Goal: Transaction & Acquisition: Purchase product/service

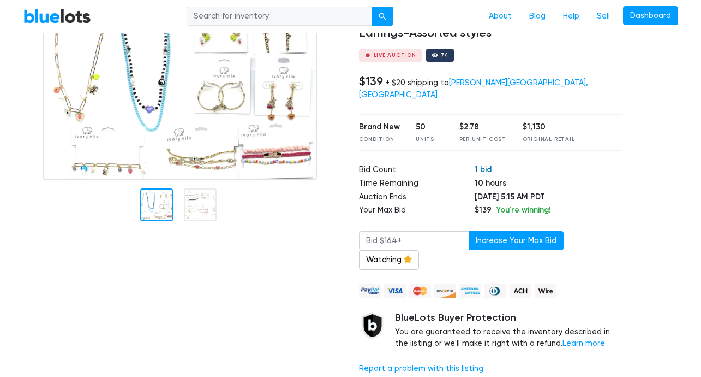
scroll to position [110, 0]
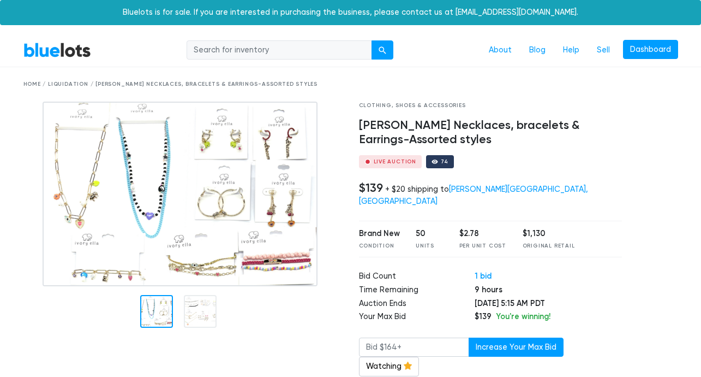
click at [224, 154] on img at bounding box center [180, 193] width 275 height 184
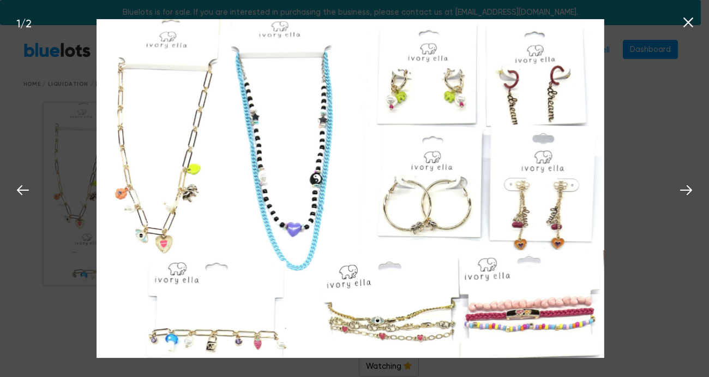
click at [590, 103] on img at bounding box center [351, 188] width 508 height 339
click at [645, 82] on div "1 / 2" at bounding box center [354, 188] width 709 height 377
